Goal: Find contact information: Find contact information

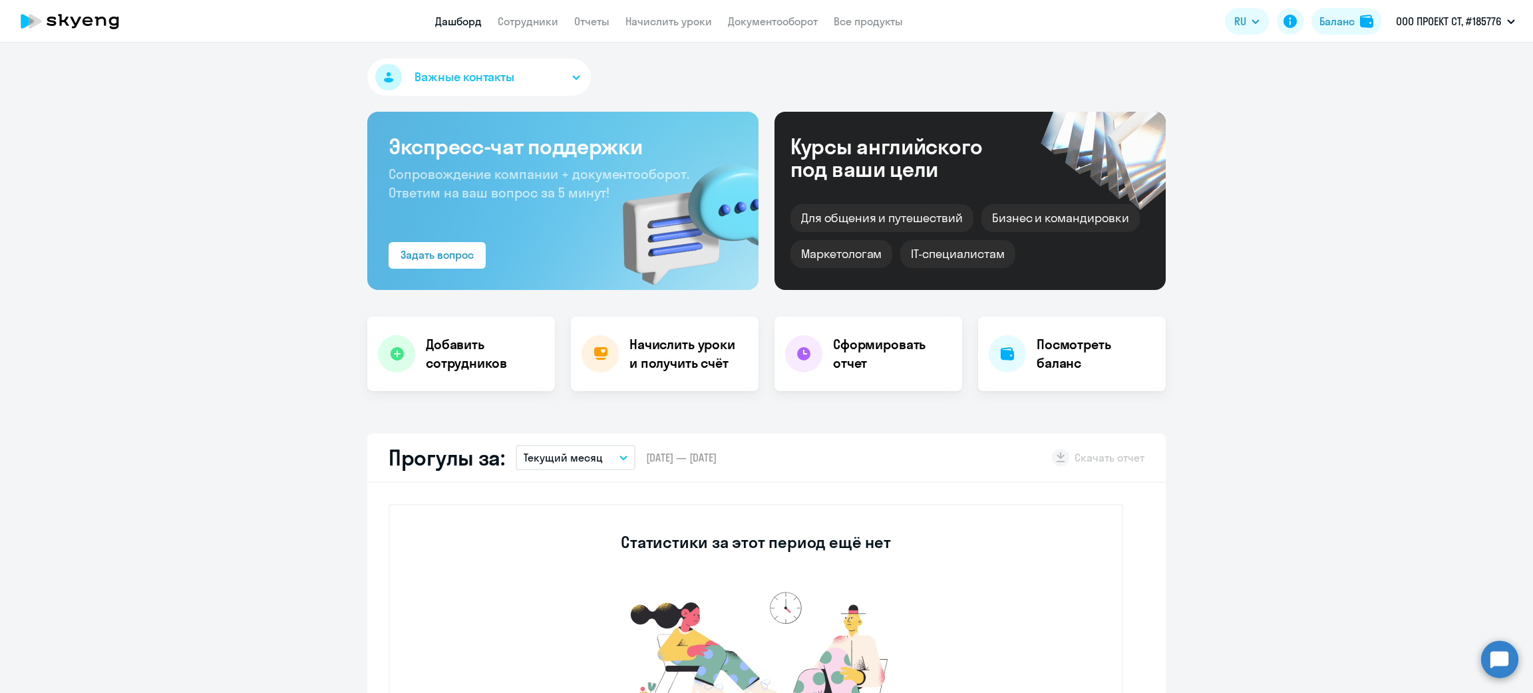
select select "30"
click at [534, 16] on link "Сотрудники" at bounding box center [528, 21] width 61 height 13
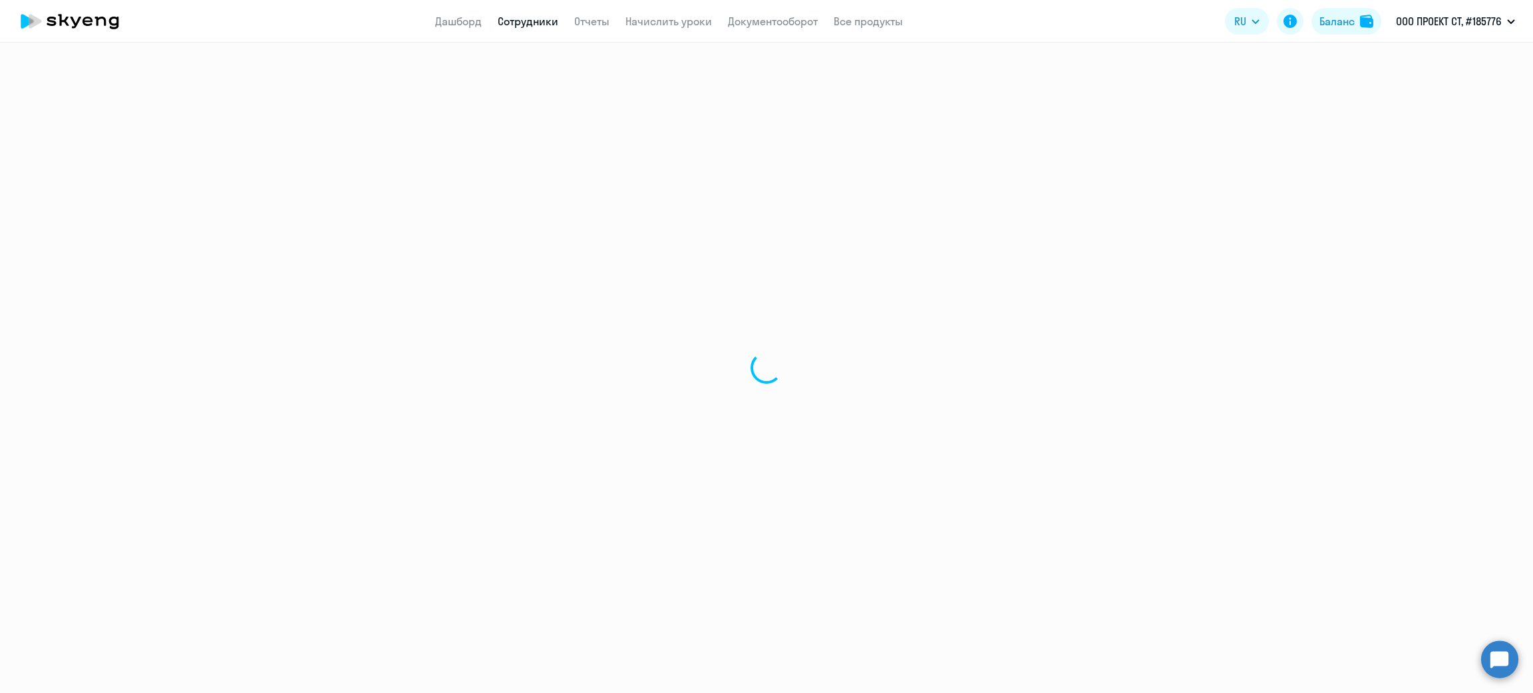
select select "30"
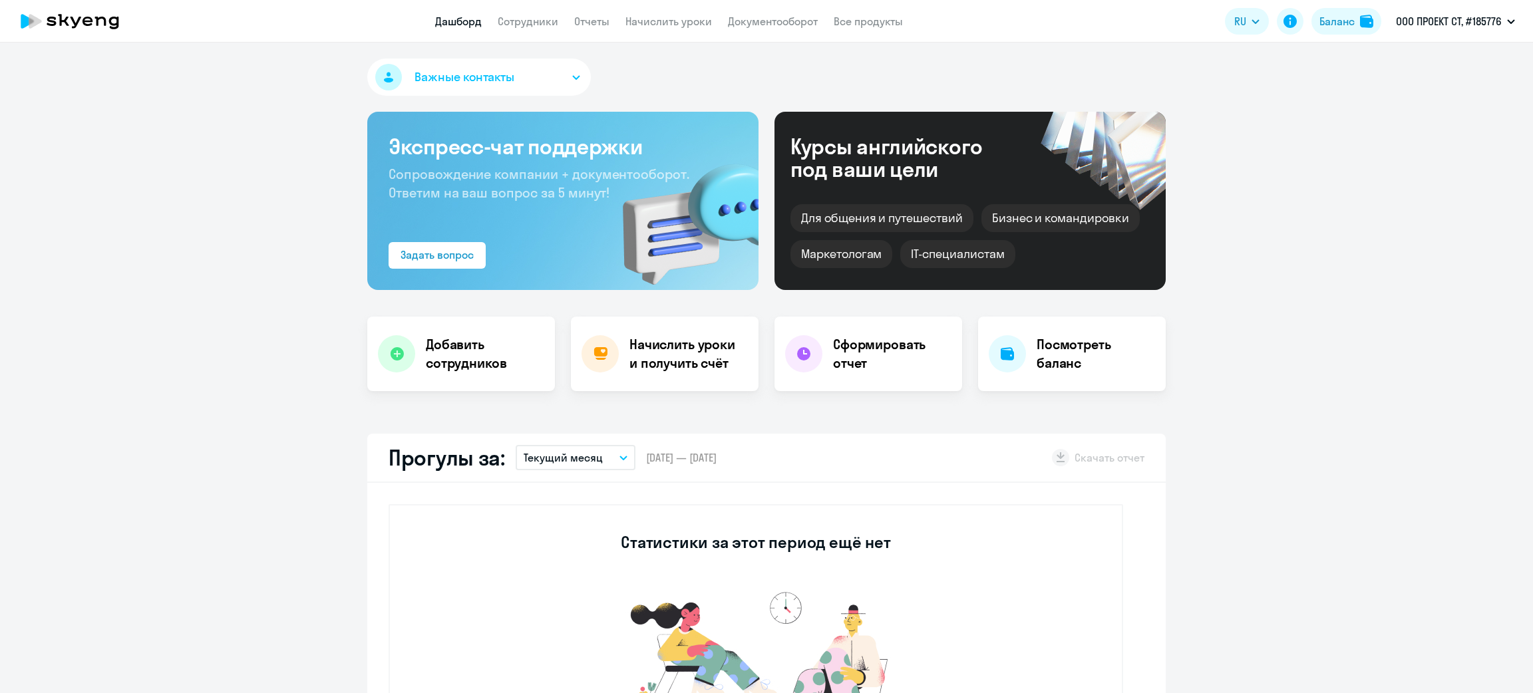
select select "30"
click at [530, 21] on link "Сотрудники" at bounding box center [528, 21] width 61 height 13
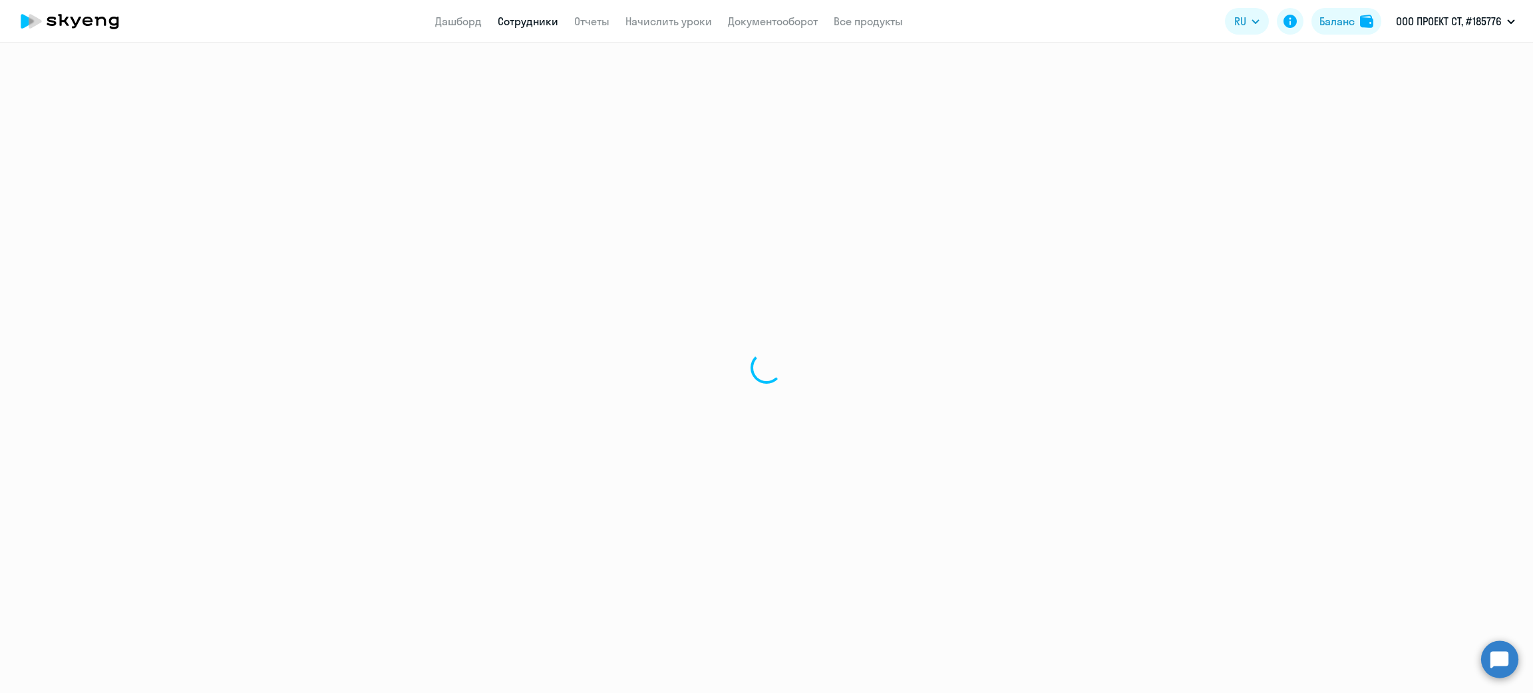
select select "30"
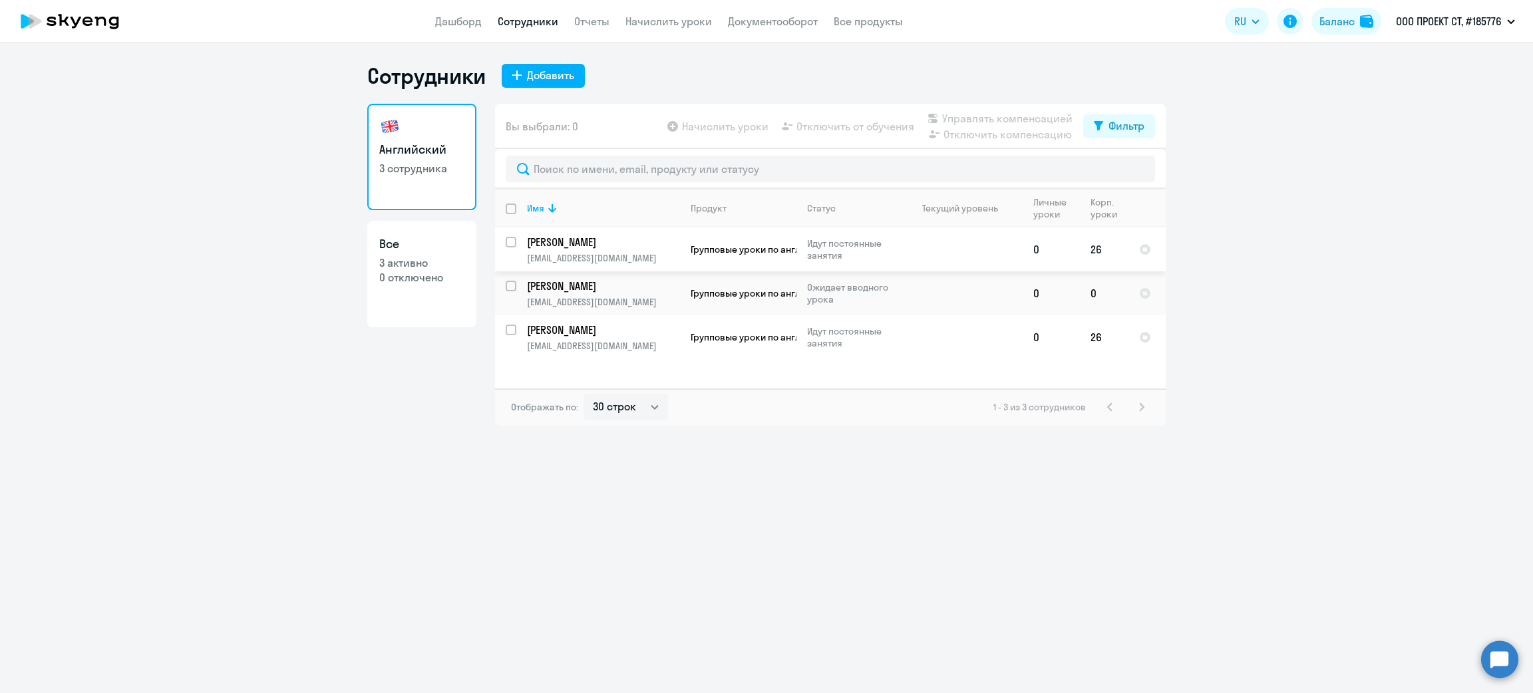
click at [632, 250] on td "[PERSON_NAME] [EMAIL_ADDRESS][DOMAIN_NAME]" at bounding box center [598, 250] width 164 height 44
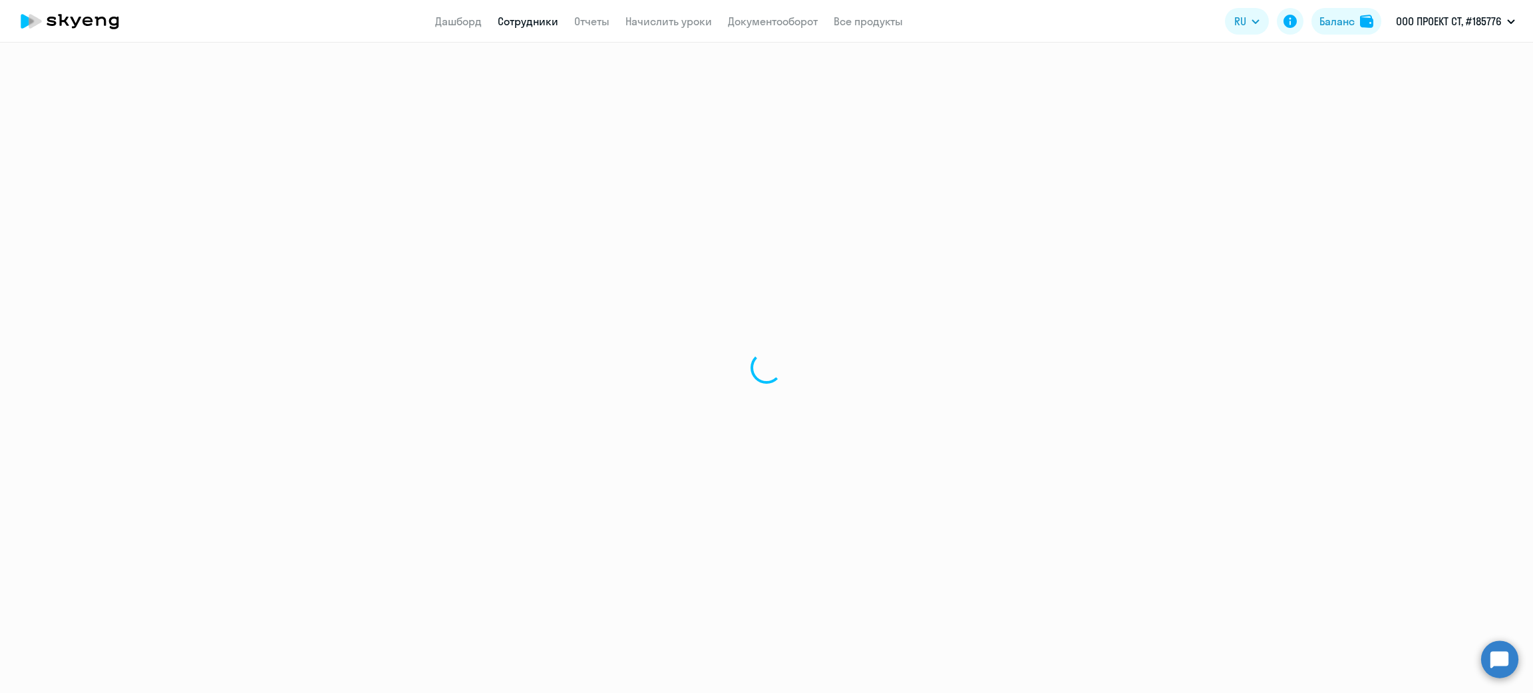
select select "english"
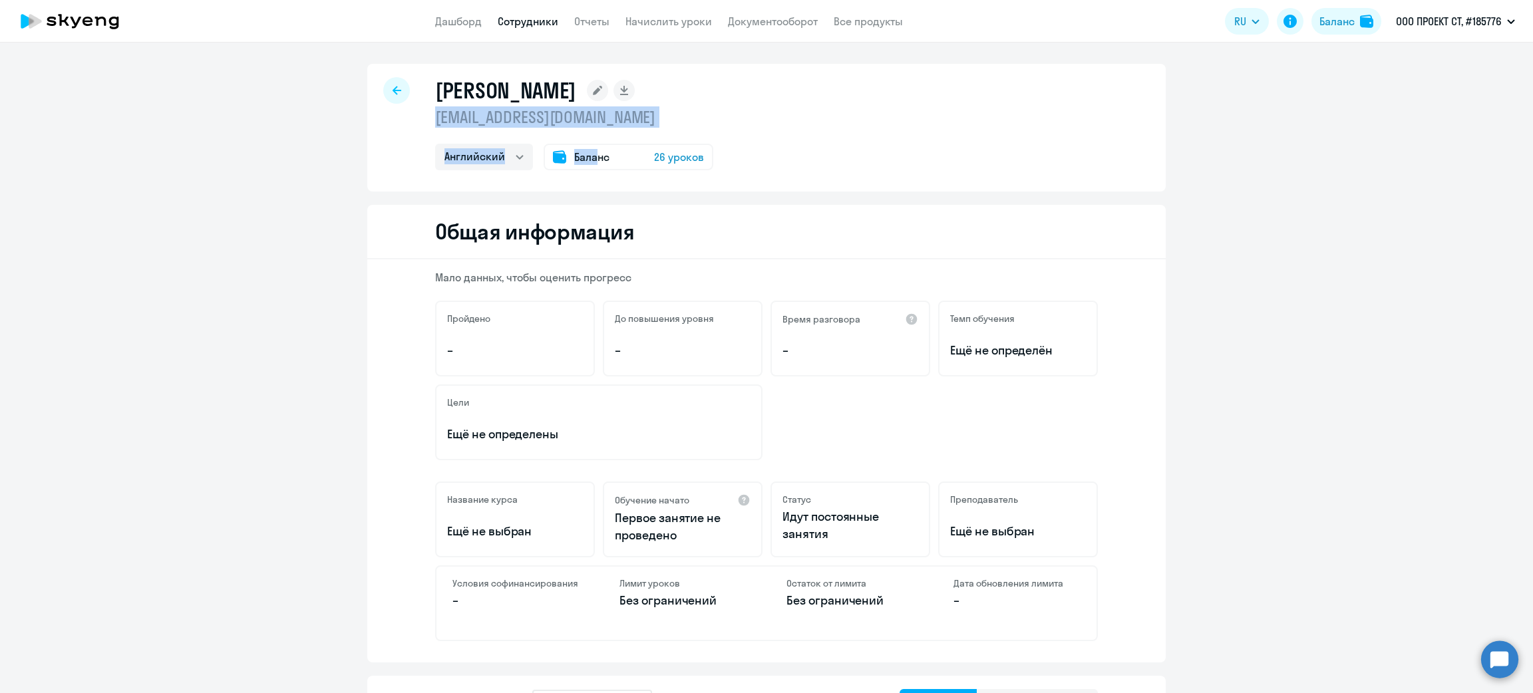
drag, startPoint x: 586, startPoint y: 128, endPoint x: 417, endPoint y: 116, distance: 169.5
click at [417, 116] on div "[PERSON_NAME] [EMAIL_ADDRESS][DOMAIN_NAME] Английский Баланс 26 уроков" at bounding box center [766, 128] width 799 height 128
drag, startPoint x: 428, startPoint y: 116, endPoint x: 582, endPoint y: 120, distance: 153.8
click at [582, 120] on div "[PERSON_NAME] [EMAIL_ADDRESS][DOMAIN_NAME] Английский Баланс 26 уроков" at bounding box center [766, 128] width 799 height 128
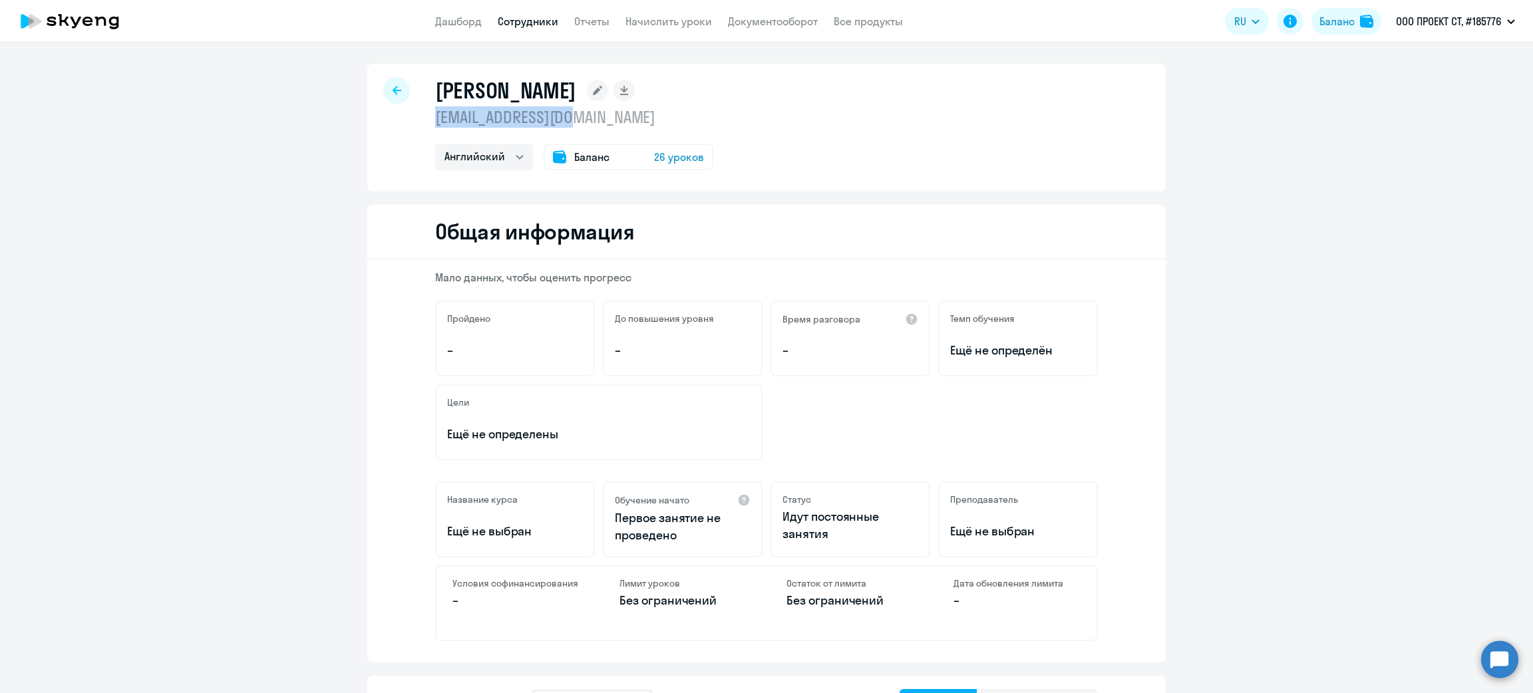
copy p "[EMAIL_ADDRESS][DOMAIN_NAME]"
